Goal: Task Accomplishment & Management: Complete application form

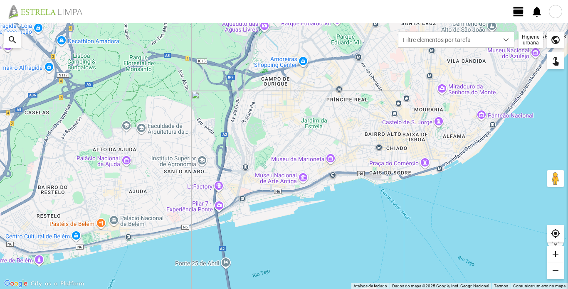
click at [519, 13] on span "view_day" at bounding box center [518, 11] width 12 height 12
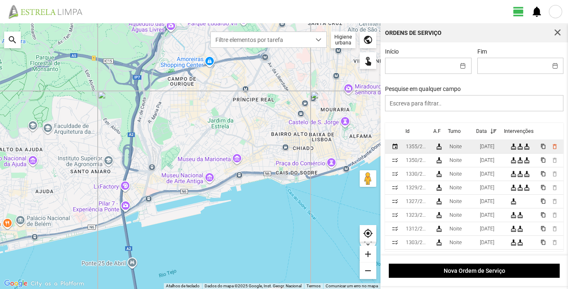
click at [412, 150] on div "1355/2025" at bounding box center [417, 147] width 22 height 6
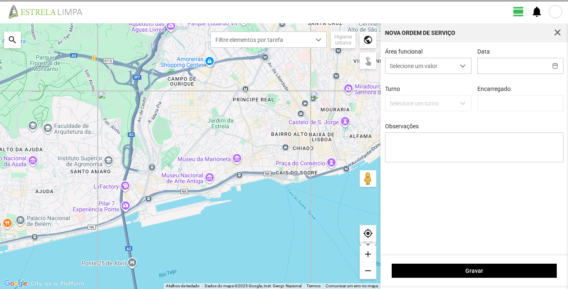
type input "[DATE]"
type input "[PERSON_NAME]"
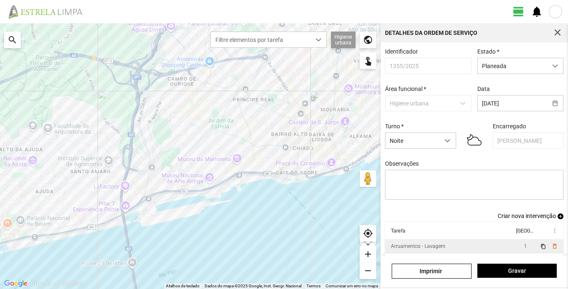
click at [425, 244] on div "Arruamentos - Lavagem" at bounding box center [418, 247] width 54 height 6
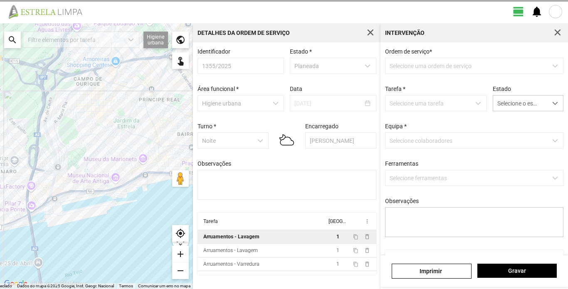
type textarea "Sissé"
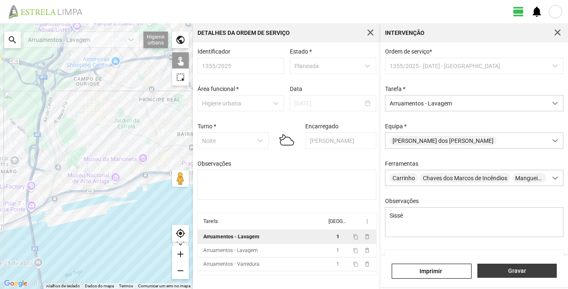
click at [494, 270] on span "Gravar" at bounding box center [516, 271] width 71 height 7
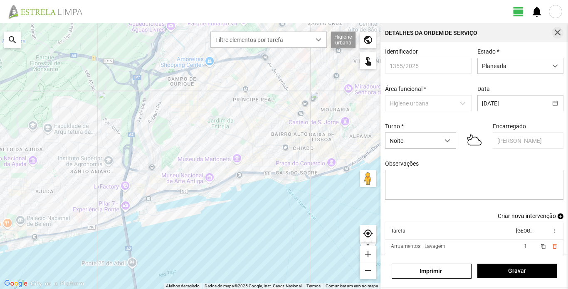
click at [556, 29] on span "button" at bounding box center [557, 32] width 7 height 7
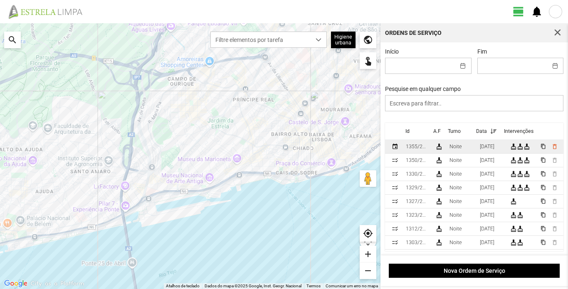
click at [410, 149] on div "1355/2025" at bounding box center [417, 147] width 22 height 6
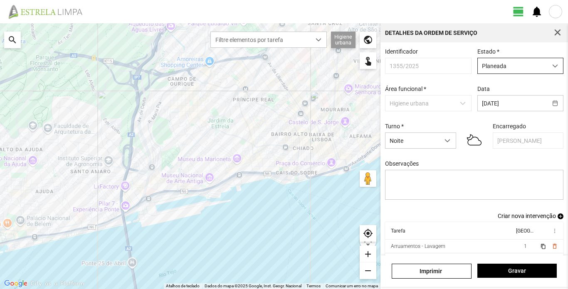
click at [553, 67] on div "dropdown trigger" at bounding box center [555, 65] width 16 height 15
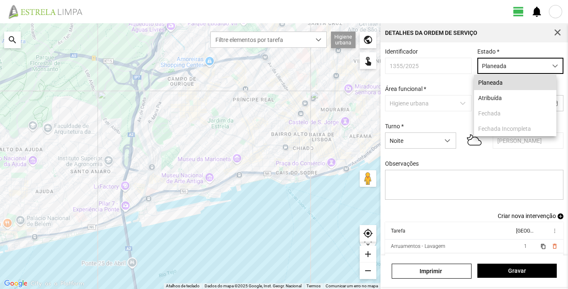
click at [451, 86] on div "Identificador 1355/2025 Estado * Planeada Área funcional * Higiene urbana Data …" at bounding box center [474, 130] width 185 height 165
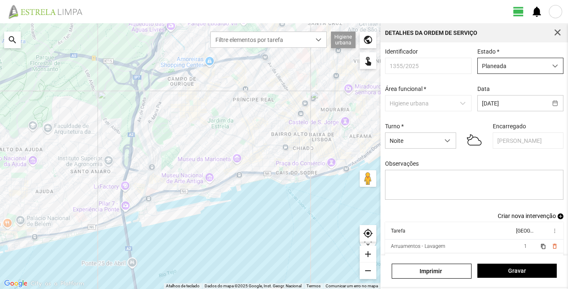
click at [552, 69] on span "dropdown trigger" at bounding box center [555, 66] width 6 height 6
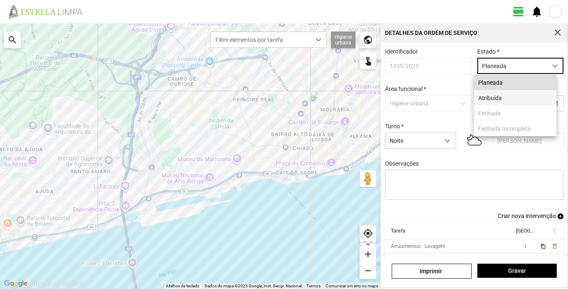
click at [519, 98] on li "Atribuída" at bounding box center [515, 97] width 82 height 15
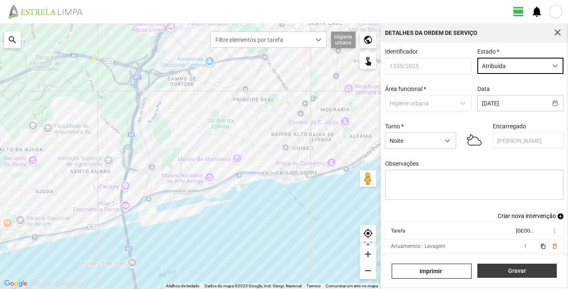
click at [531, 268] on span "Gravar" at bounding box center [516, 271] width 71 height 7
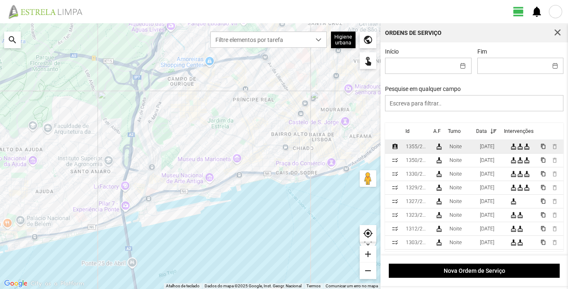
click at [414, 148] on div "1355/2025" at bounding box center [417, 147] width 22 height 6
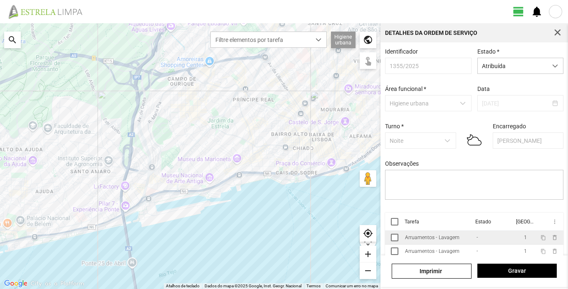
click at [447, 241] on div "Arruamentos - Lavagem" at bounding box center [432, 238] width 54 height 6
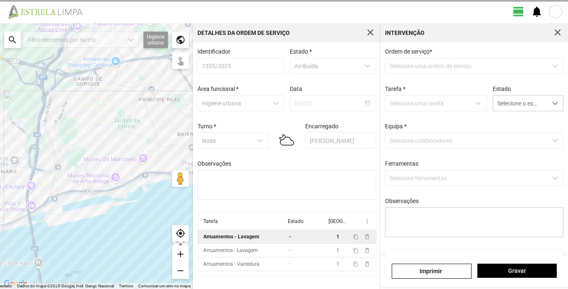
type textarea "Sissé"
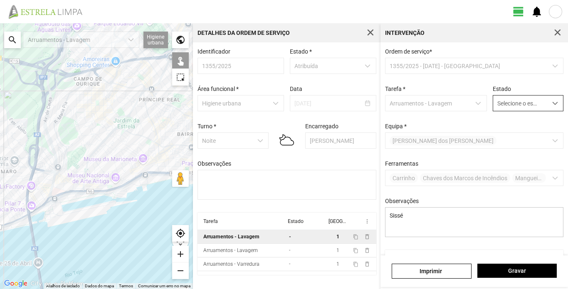
click at [525, 99] on span "Selecione o estado" at bounding box center [520, 103] width 54 height 15
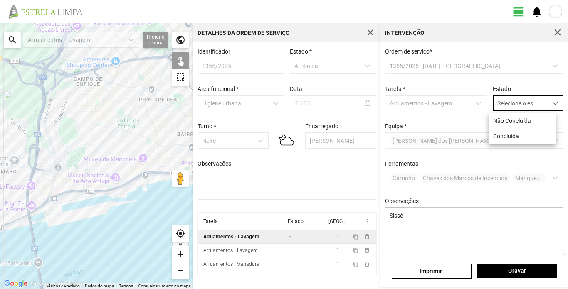
scroll to position [5, 37]
click at [515, 138] on li "Concluída" at bounding box center [522, 135] width 67 height 15
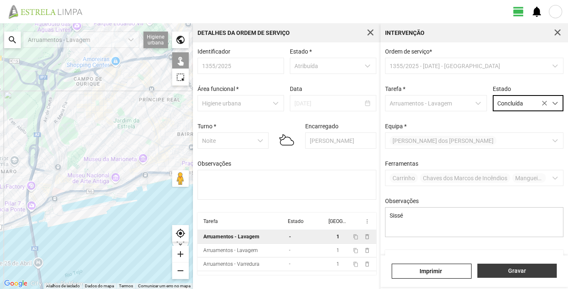
click at [534, 274] on span "Gravar" at bounding box center [516, 271] width 71 height 7
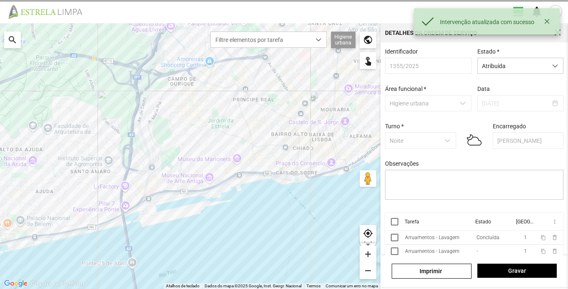
click at [432, 256] on div "[PERSON_NAME]" at bounding box center [474, 272] width 188 height 32
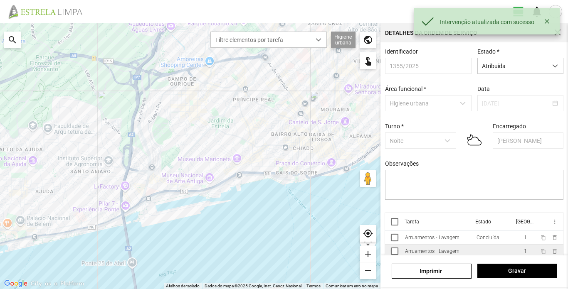
click at [435, 253] on div "Arruamentos - Lavagem" at bounding box center [432, 252] width 54 height 6
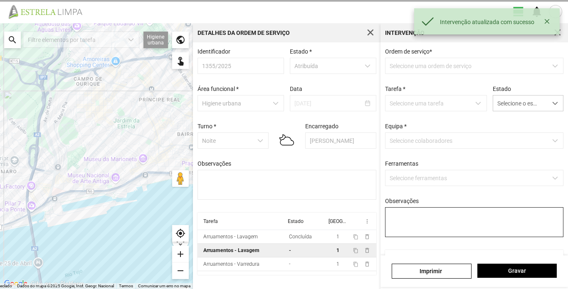
type textarea "Cond. [PERSON_NAME]; Turé"
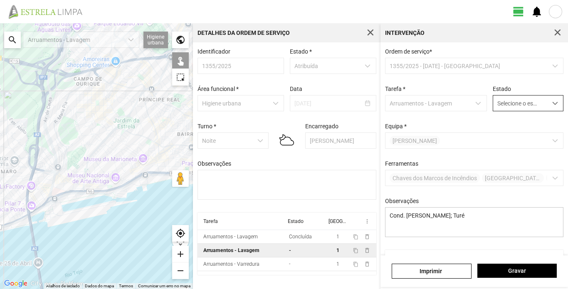
click at [534, 101] on span "Selecione o estado" at bounding box center [520, 103] width 54 height 15
click at [523, 132] on li "Concluída" at bounding box center [522, 135] width 67 height 15
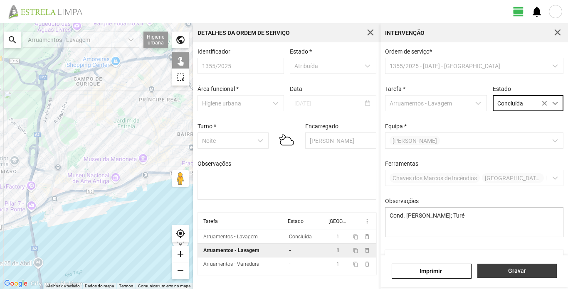
click at [537, 273] on span "Gravar" at bounding box center [516, 271] width 71 height 7
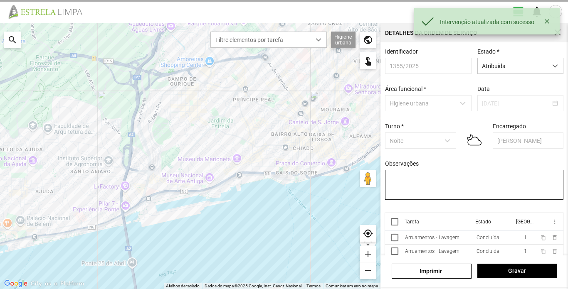
scroll to position [19, 0]
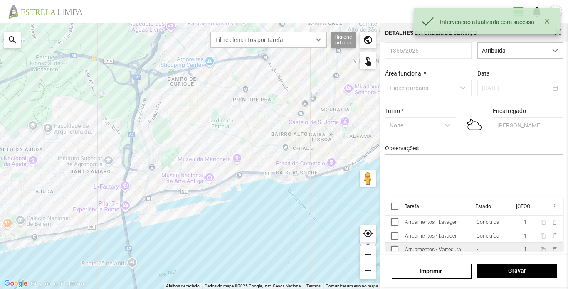
click at [441, 247] on div "Arruamentos - Varredura" at bounding box center [433, 250] width 56 height 6
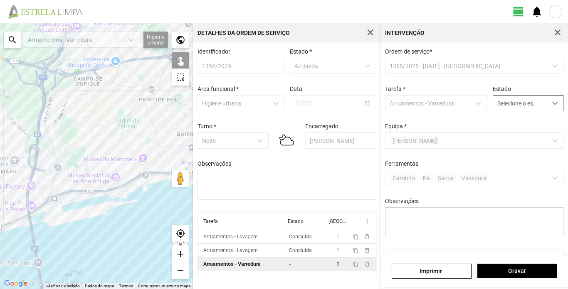
click at [535, 105] on span "Selecione o estado" at bounding box center [520, 103] width 54 height 15
click at [506, 139] on li "Concluída" at bounding box center [522, 135] width 67 height 15
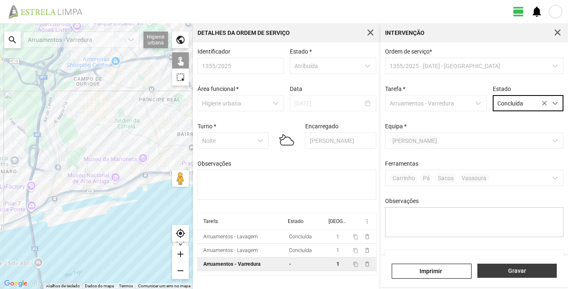
click at [528, 269] on span "Gravar" at bounding box center [516, 271] width 71 height 7
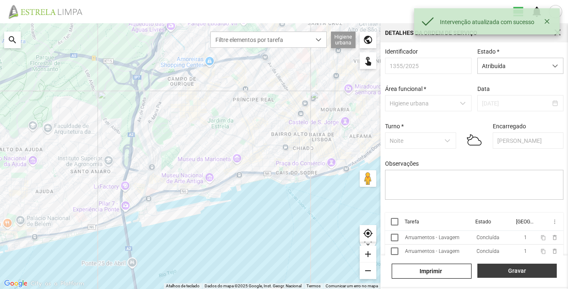
click at [528, 270] on span "Gravar" at bounding box center [516, 271] width 71 height 7
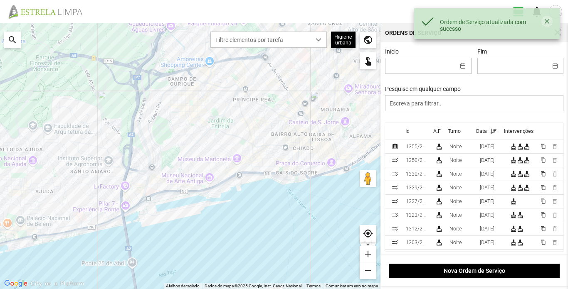
click at [547, 22] on button "button" at bounding box center [546, 22] width 11 height 12
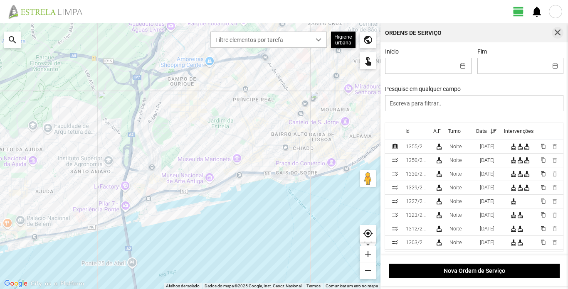
click at [559, 33] on span "button" at bounding box center [557, 32] width 7 height 7
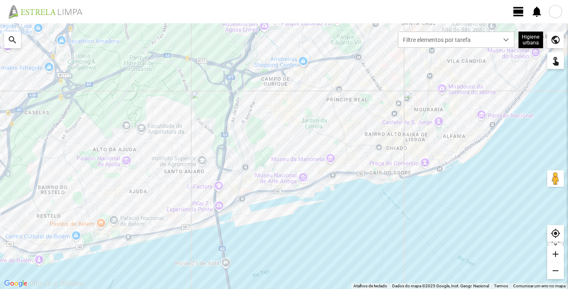
click at [518, 15] on span "view_day" at bounding box center [518, 11] width 12 height 12
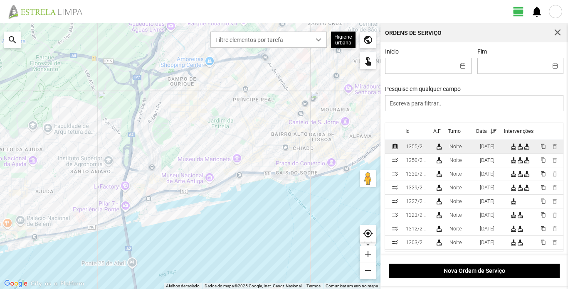
click at [422, 149] on div "1355/2025" at bounding box center [417, 147] width 22 height 6
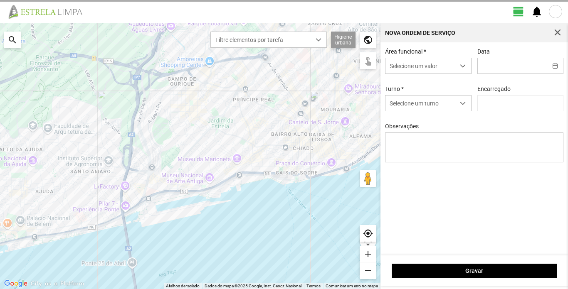
type input "[DATE]"
type input "[PERSON_NAME]"
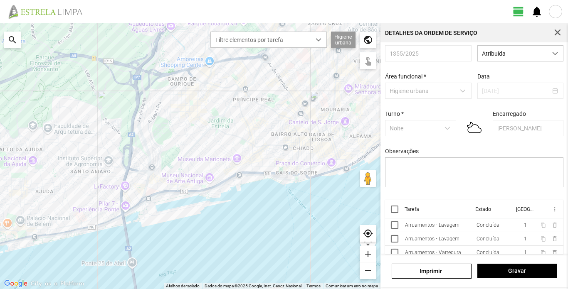
scroll to position [19, 0]
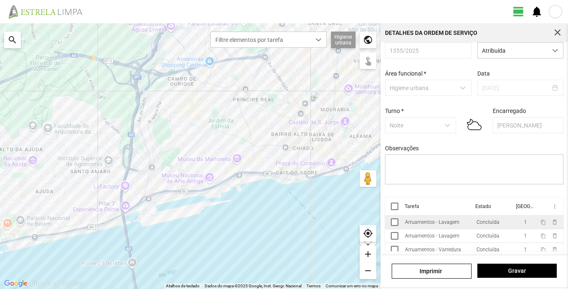
click at [444, 225] on div "Arruamentos - Lavagem" at bounding box center [432, 223] width 54 height 6
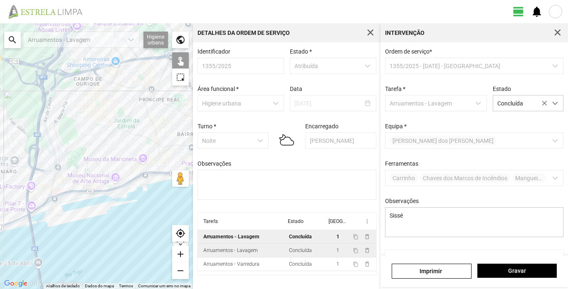
click at [238, 252] on div "Arruamentos - Lavagem" at bounding box center [230, 251] width 54 height 6
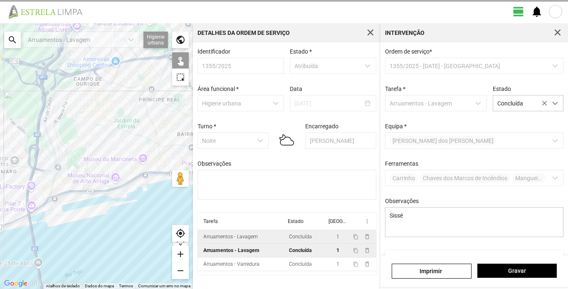
type textarea "Cond. [PERSON_NAME]; Turé"
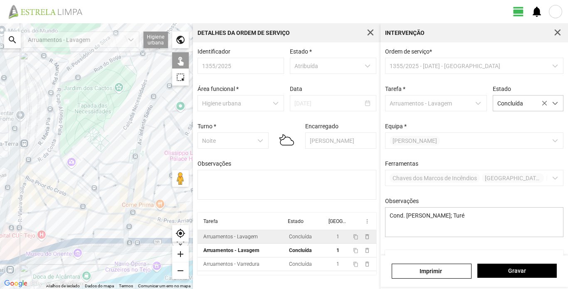
click at [17, 158] on div at bounding box center [96, 156] width 193 height 266
click at [518, 270] on span "Gravar" at bounding box center [516, 271] width 71 height 7
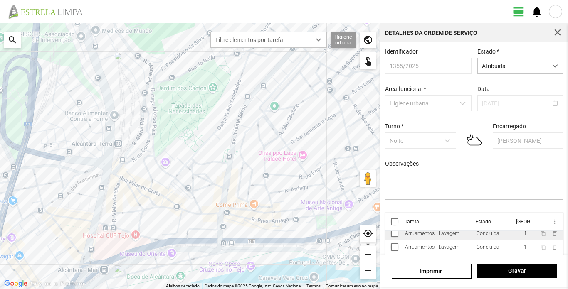
scroll to position [5, 0]
click at [430, 249] on div "Arruamentos - Lavagem" at bounding box center [432, 246] width 54 height 6
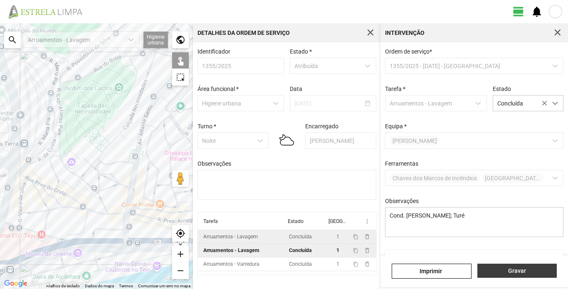
click at [492, 268] on span "Gravar" at bounding box center [516, 271] width 71 height 7
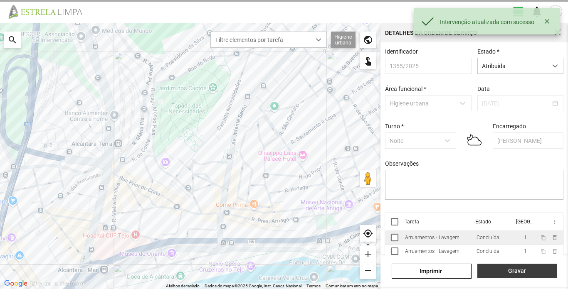
click at [519, 274] on span "Gravar" at bounding box center [516, 271] width 71 height 7
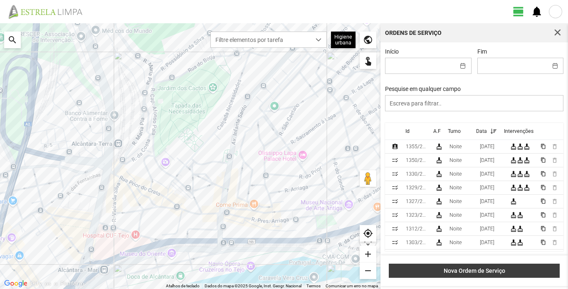
click at [476, 273] on span "Nova Ordem de Serviço" at bounding box center [474, 271] width 162 height 7
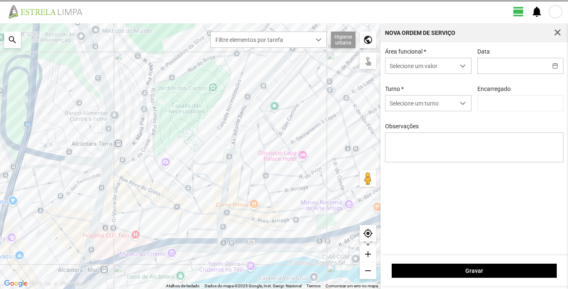
type input "[PERSON_NAME]"
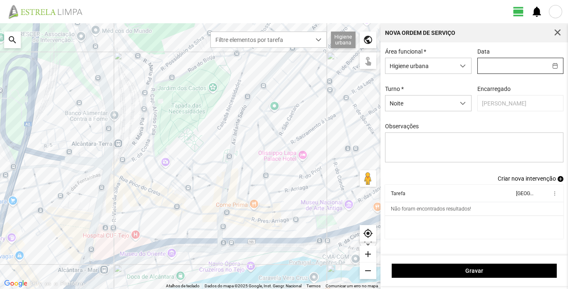
click at [517, 67] on input "text" at bounding box center [512, 65] width 69 height 15
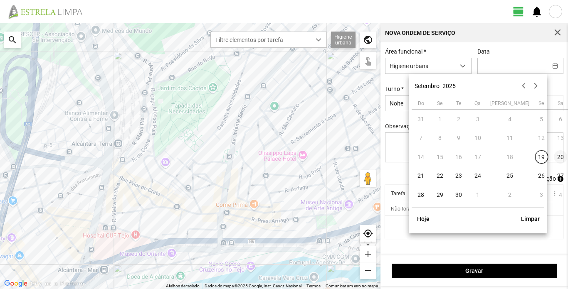
click at [554, 161] on span "20" at bounding box center [560, 157] width 13 height 13
type input "[DATE]"
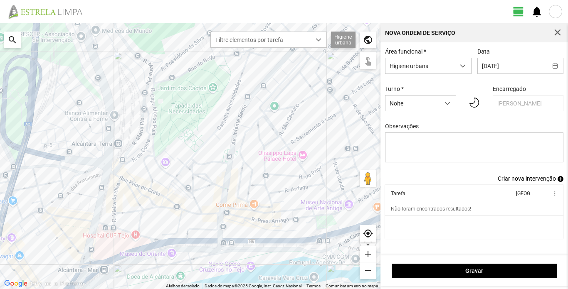
click at [530, 180] on span "Criar nova intervenção" at bounding box center [527, 178] width 58 height 7
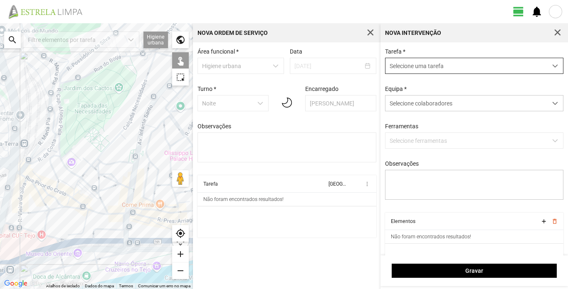
click at [469, 59] on span "Selecione uma tarefa" at bounding box center [466, 65] width 162 height 15
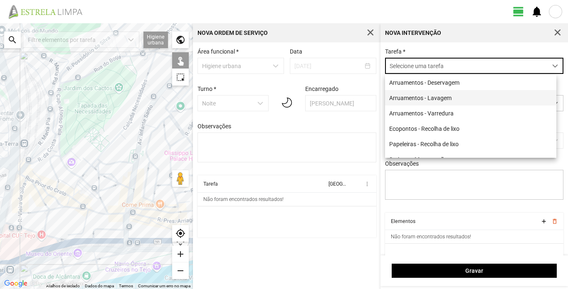
click at [453, 98] on li "Arruamentos - Lavagem" at bounding box center [470, 97] width 171 height 15
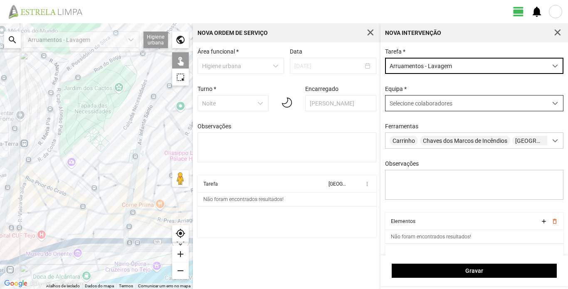
click at [456, 104] on div "Selecione colaboradores" at bounding box center [466, 103] width 162 height 15
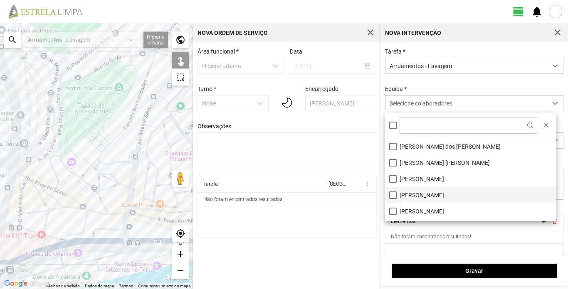
click at [429, 196] on li "[PERSON_NAME]" at bounding box center [470, 195] width 171 height 16
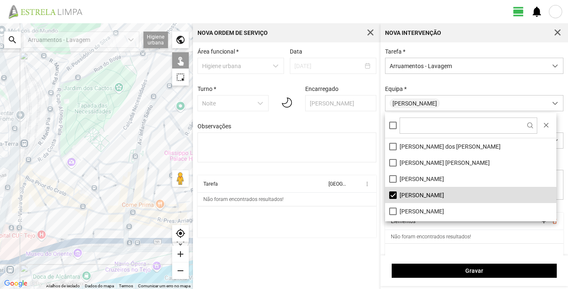
click at [432, 89] on div "Equipa * [PERSON_NAME]" at bounding box center [474, 99] width 185 height 26
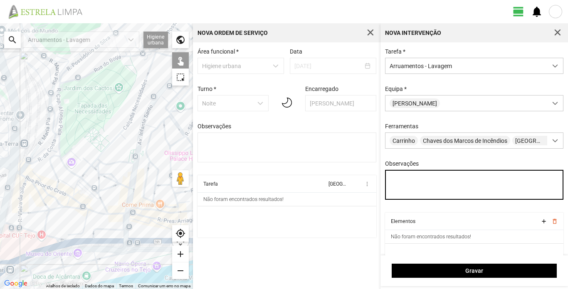
click at [403, 182] on textarea "Observações" at bounding box center [474, 185] width 179 height 30
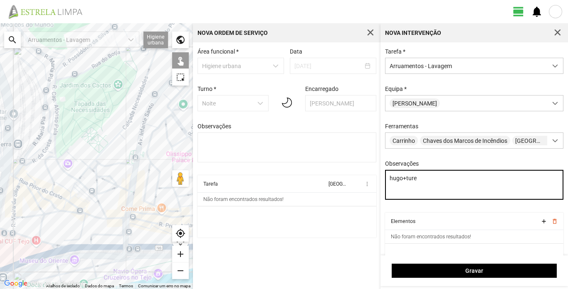
type textarea "hugo+ture"
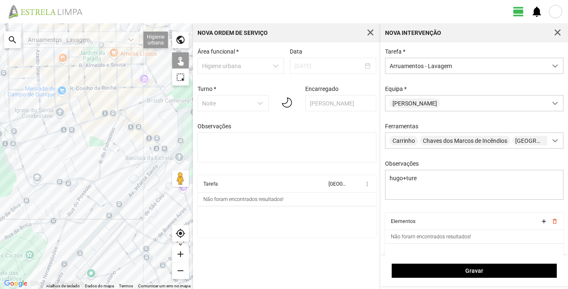
drag, startPoint x: 136, startPoint y: 135, endPoint x: 46, endPoint y: 306, distance: 193.0
click at [46, 289] on html "view_day notifications ← Mover para a esquerda → Mover para a direita ↑ Mover p…" at bounding box center [284, 144] width 568 height 289
click at [144, 102] on div at bounding box center [96, 156] width 193 height 266
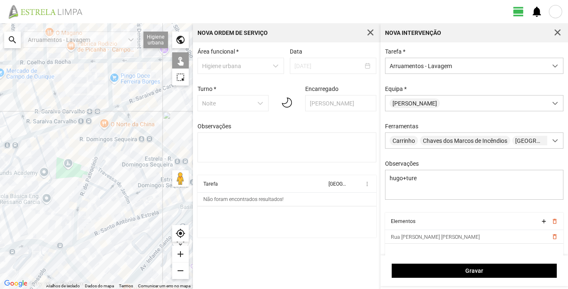
click at [114, 110] on div at bounding box center [96, 156] width 193 height 266
click at [121, 116] on div at bounding box center [96, 156] width 193 height 266
click at [131, 123] on div at bounding box center [96, 156] width 193 height 266
click at [138, 129] on div at bounding box center [96, 156] width 193 height 266
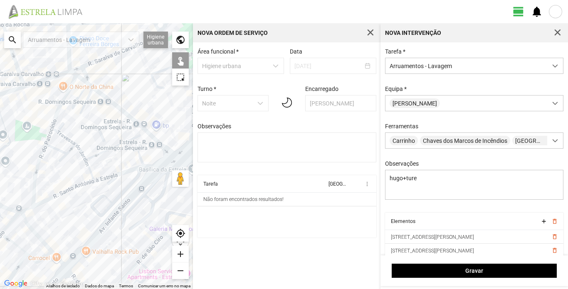
drag, startPoint x: 176, startPoint y: 125, endPoint x: 131, endPoint y: 84, distance: 60.7
click at [131, 84] on div at bounding box center [96, 156] width 193 height 266
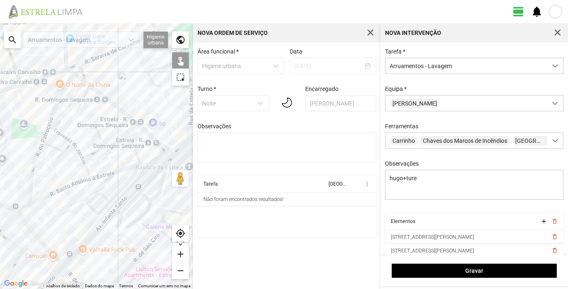
click at [150, 137] on div at bounding box center [96, 156] width 193 height 266
click at [169, 150] on div at bounding box center [96, 156] width 193 height 266
click at [552, 142] on span at bounding box center [555, 141] width 6 height 6
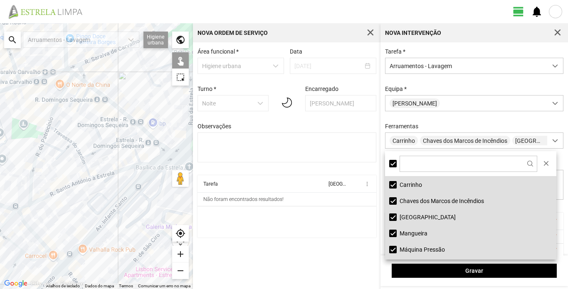
click at [423, 184] on li "Carrinho" at bounding box center [470, 185] width 171 height 16
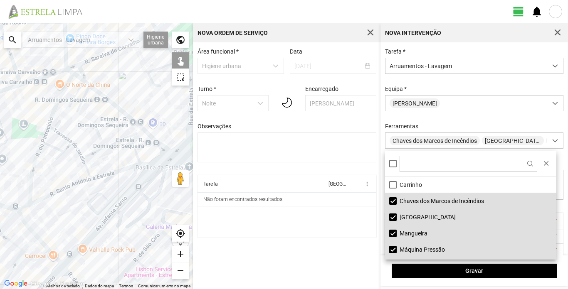
click at [423, 234] on li "Mangueira" at bounding box center [470, 233] width 171 height 16
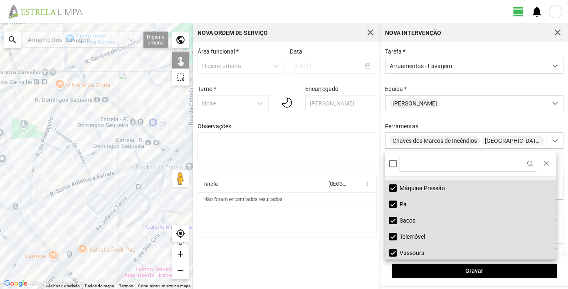
scroll to position [63, 0]
click at [415, 234] on li "Telemóvel" at bounding box center [470, 235] width 171 height 16
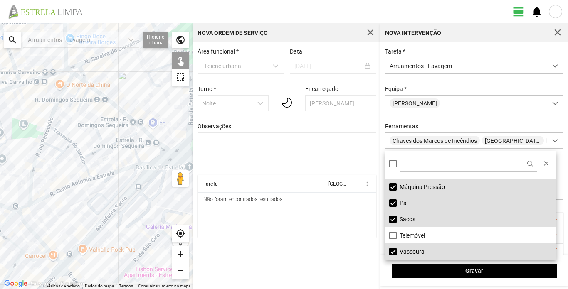
drag, startPoint x: 418, startPoint y: 251, endPoint x: 448, endPoint y: 254, distance: 30.5
click at [418, 251] on li "Vassoura" at bounding box center [470, 252] width 171 height 16
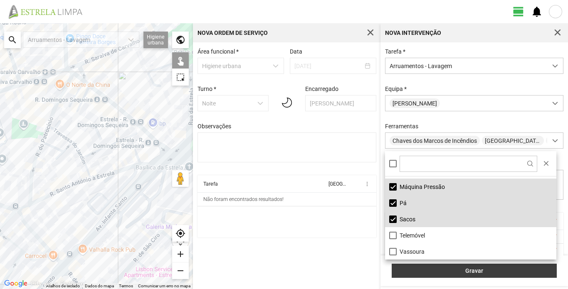
click at [481, 273] on span "Gravar" at bounding box center [474, 271] width 156 height 7
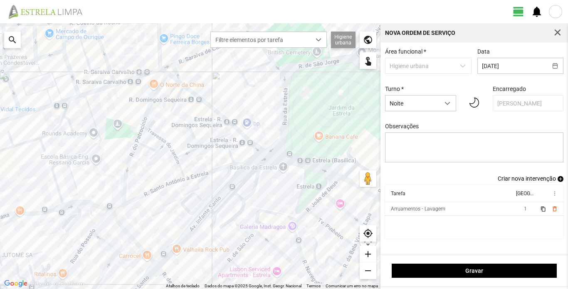
click at [540, 180] on span "Criar nova intervenção" at bounding box center [527, 178] width 58 height 7
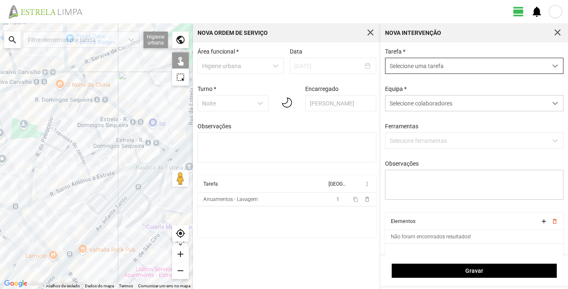
click at [460, 64] on span "Selecione uma tarefa" at bounding box center [466, 65] width 162 height 15
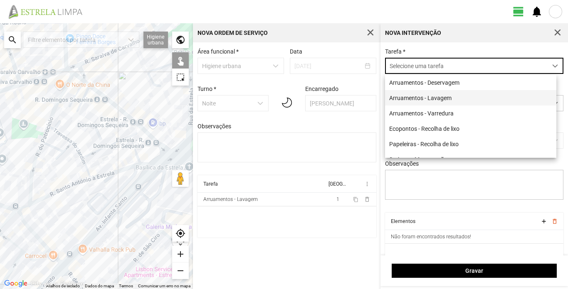
click at [430, 100] on li "Arruamentos - Lavagem" at bounding box center [470, 97] width 171 height 15
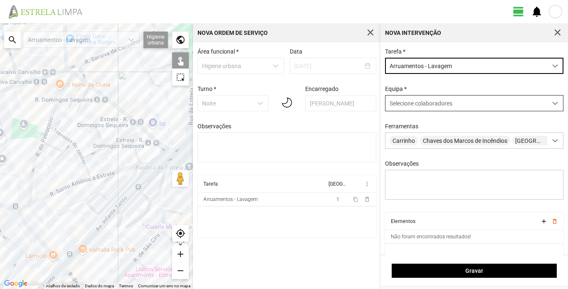
click at [443, 97] on div "Selecione colaboradores" at bounding box center [466, 103] width 162 height 15
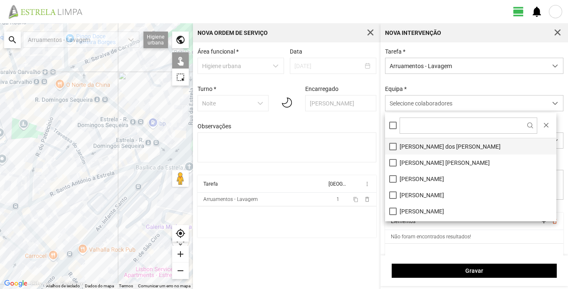
click at [426, 149] on li "[PERSON_NAME] dos [PERSON_NAME]" at bounding box center [470, 146] width 171 height 16
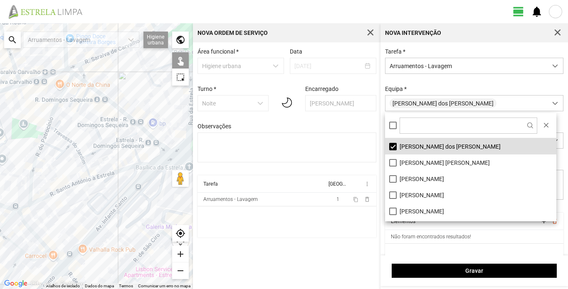
click at [522, 89] on div "Equipa * [PERSON_NAME] dos [PERSON_NAME]" at bounding box center [474, 99] width 185 height 26
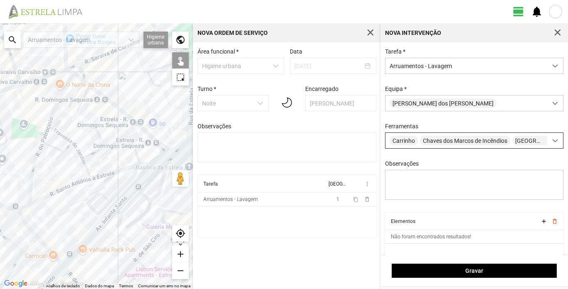
click at [552, 141] on span at bounding box center [555, 141] width 6 height 6
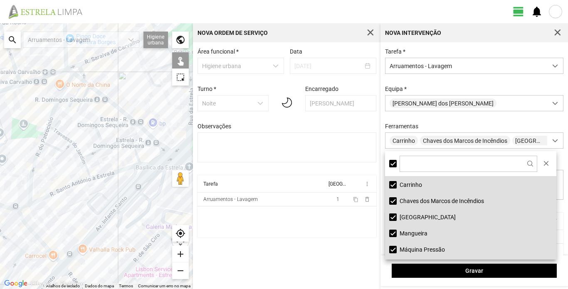
click at [416, 218] on li "[GEOGRAPHIC_DATA]" at bounding box center [470, 217] width 171 height 16
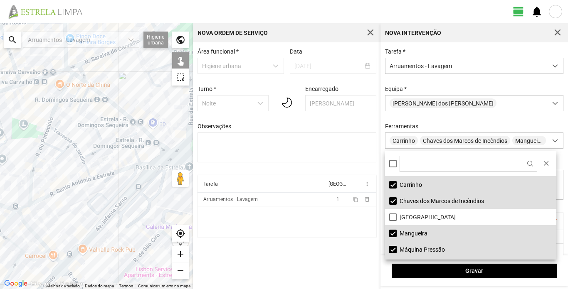
click at [420, 251] on li "Máquina Pressão" at bounding box center [470, 250] width 171 height 16
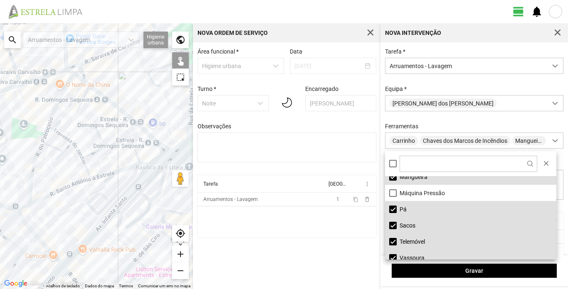
scroll to position [63, 0]
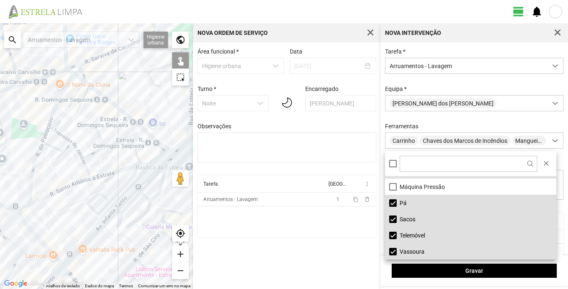
click at [412, 236] on li "Telemóvel" at bounding box center [470, 235] width 171 height 16
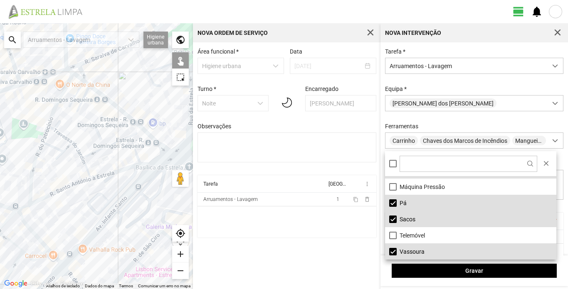
click at [415, 251] on li "Vassoura" at bounding box center [470, 252] width 171 height 16
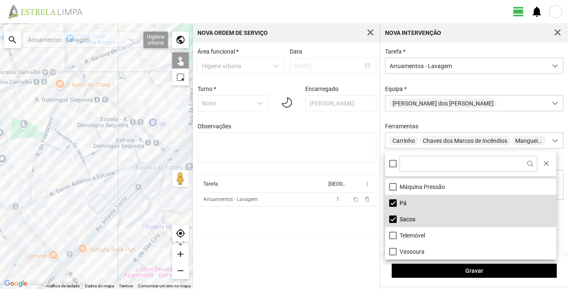
click at [449, 121] on div "Tarefa * Arruamentos - Lavagem [GEOGRAPHIC_DATA] * [PERSON_NAME] dos [PERSON_NA…" at bounding box center [474, 130] width 185 height 165
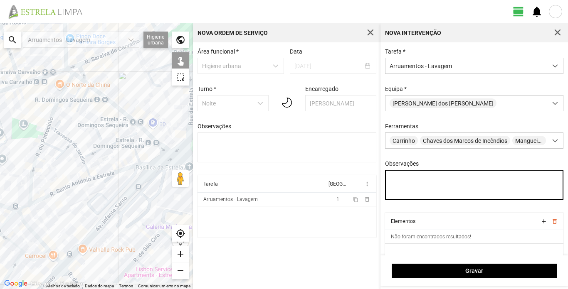
click at [404, 188] on textarea "Observações" at bounding box center [474, 185] width 179 height 30
type textarea "sisse"
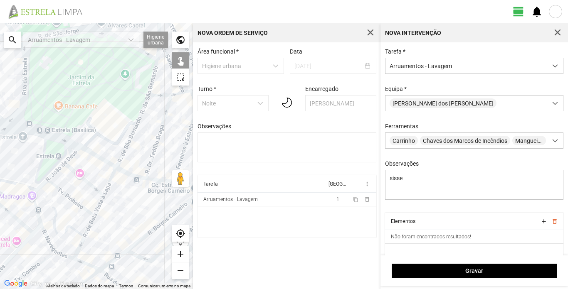
drag, startPoint x: 167, startPoint y: 137, endPoint x: 0, endPoint y: 109, distance: 169.5
click at [0, 109] on div at bounding box center [96, 156] width 193 height 266
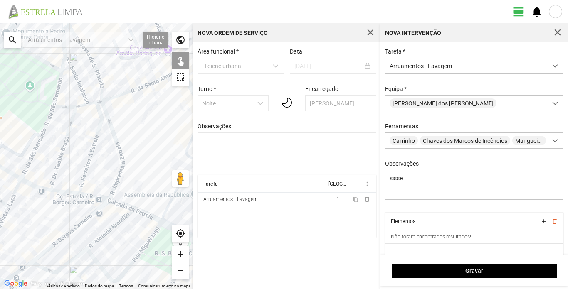
drag, startPoint x: 95, startPoint y: 62, endPoint x: 0, endPoint y: 75, distance: 95.7
click at [0, 75] on div at bounding box center [96, 156] width 193 height 266
click at [62, 106] on div at bounding box center [96, 156] width 193 height 266
click at [84, 104] on div at bounding box center [96, 156] width 193 height 266
click at [86, 106] on div at bounding box center [96, 156] width 193 height 266
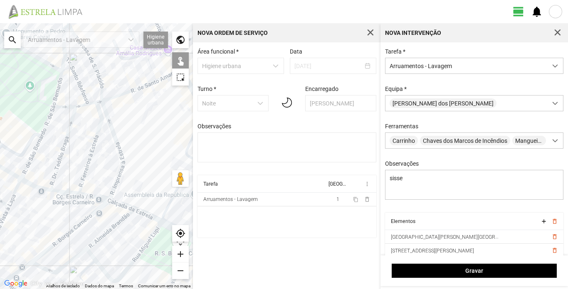
click at [100, 102] on div at bounding box center [96, 156] width 193 height 266
click at [109, 100] on div at bounding box center [96, 156] width 193 height 266
click at [87, 105] on div at bounding box center [96, 156] width 193 height 266
click at [100, 101] on div at bounding box center [96, 156] width 193 height 266
click at [70, 107] on div at bounding box center [96, 156] width 193 height 266
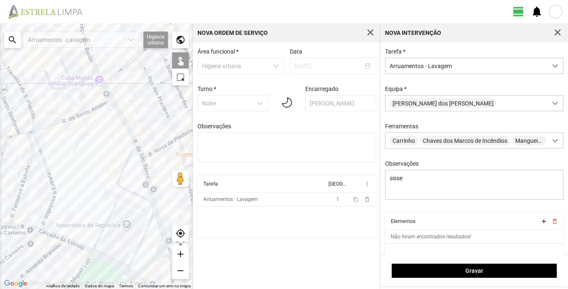
drag, startPoint x: 140, startPoint y: 110, endPoint x: 71, endPoint y: 138, distance: 74.2
click at [71, 138] on div at bounding box center [96, 156] width 193 height 266
click at [64, 122] on div at bounding box center [96, 156] width 193 height 266
click at [124, 118] on div at bounding box center [96, 156] width 193 height 266
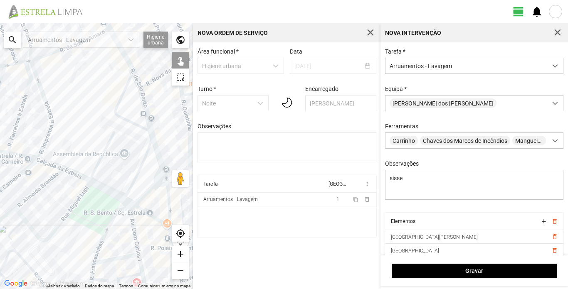
drag, startPoint x: 158, startPoint y: 135, endPoint x: 157, endPoint y: 63, distance: 71.9
click at [157, 63] on div at bounding box center [96, 156] width 193 height 266
click at [161, 176] on div at bounding box center [96, 156] width 193 height 266
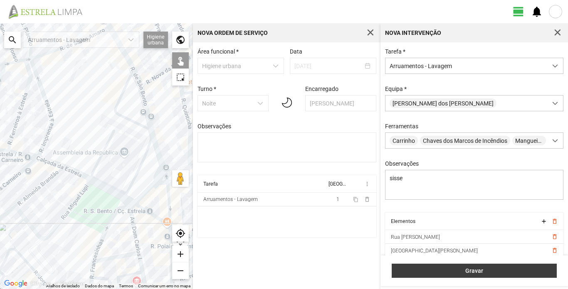
click at [491, 271] on span "Gravar" at bounding box center [474, 271] width 156 height 7
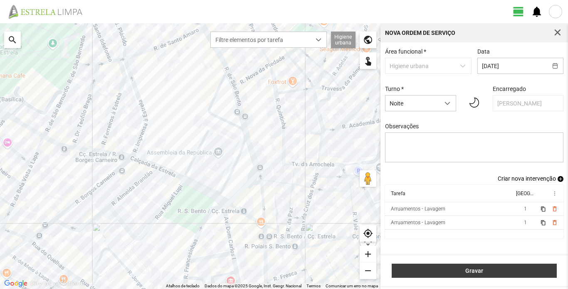
click at [487, 271] on span "Gravar" at bounding box center [474, 271] width 156 height 7
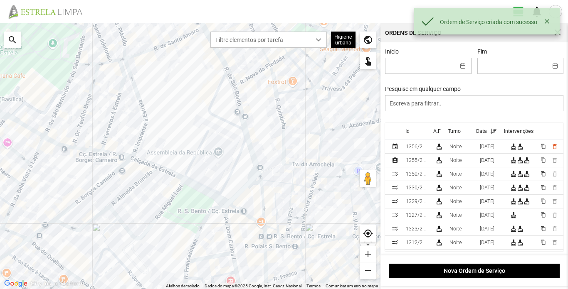
click at [559, 34] on div "Ordem de Serviço criada com sucesso" at bounding box center [487, 21] width 146 height 26
click at [545, 22] on button "button" at bounding box center [547, 22] width 12 height 12
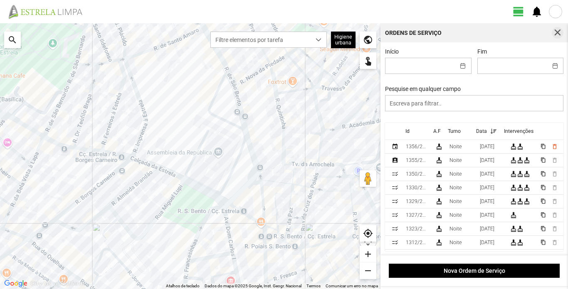
click at [559, 32] on span "button" at bounding box center [557, 32] width 7 height 7
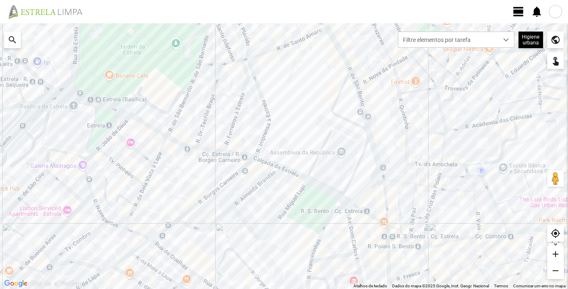
click at [558, 13] on div at bounding box center [555, 11] width 13 height 13
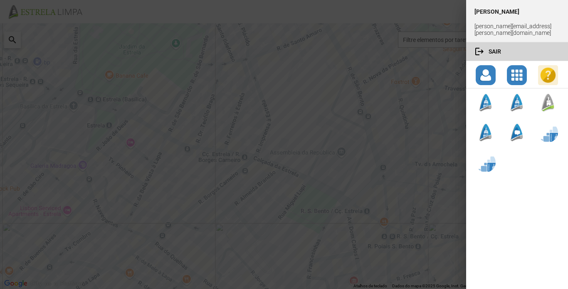
click at [498, 42] on button "logout Sair" at bounding box center [517, 51] width 102 height 18
